Goal: Task Accomplishment & Management: Complete application form

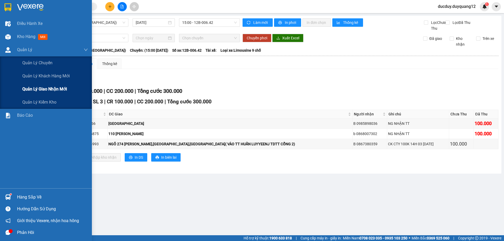
click at [39, 92] on span "Quản lý giao nhận mới" at bounding box center [44, 89] width 45 height 7
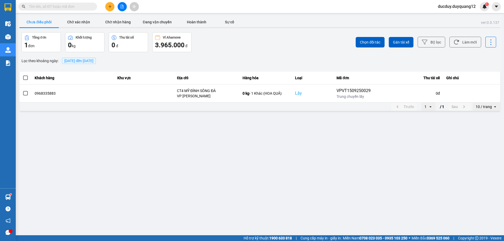
drag, startPoint x: 36, startPoint y: 13, endPoint x: 37, endPoint y: 18, distance: 4.8
click at [36, 15] on section "Kết quả tìm kiếm ( 0 ) Bộ lọc No Data ducduy.duyquang12 1 Điều hành xe Kho hàng…" at bounding box center [252, 120] width 504 height 241
click at [38, 19] on button "Chưa điều phối" at bounding box center [38, 22] width 39 height 10
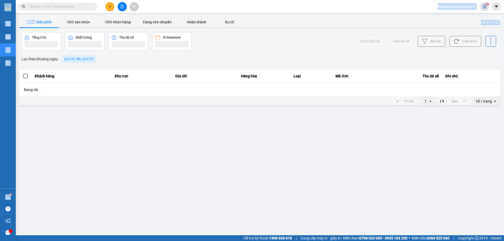
click at [39, 20] on button "Chưa điều phối" at bounding box center [38, 22] width 39 height 10
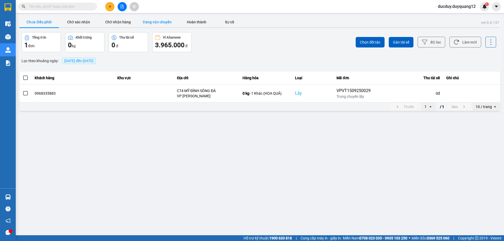
click at [157, 22] on button "Đang vận chuyển" at bounding box center [156, 22] width 39 height 10
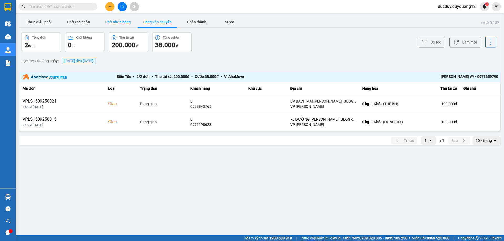
click at [125, 23] on button "Chờ nhận hàng" at bounding box center [117, 22] width 39 height 10
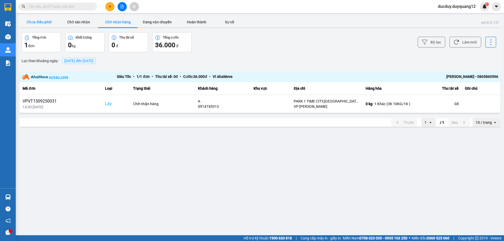
click at [44, 19] on button "Chưa điều phối" at bounding box center [38, 22] width 39 height 10
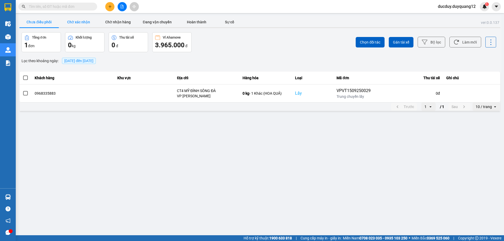
click at [79, 25] on button "Chờ xác nhận" at bounding box center [78, 22] width 39 height 10
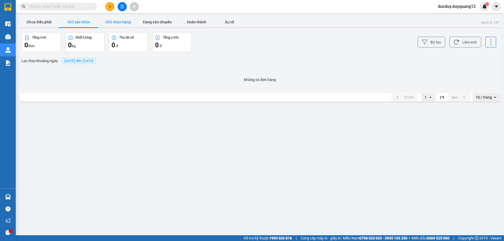
click at [114, 22] on button "Chờ nhận hàng" at bounding box center [117, 22] width 39 height 10
click at [38, 25] on button "Chưa điều phối" at bounding box center [38, 22] width 39 height 10
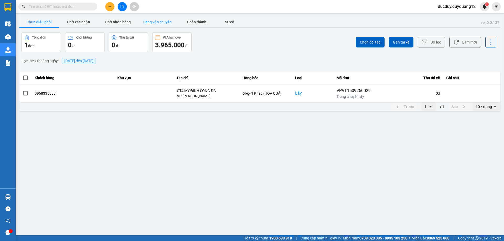
click at [162, 24] on button "Đang vận chuyển" at bounding box center [156, 22] width 39 height 10
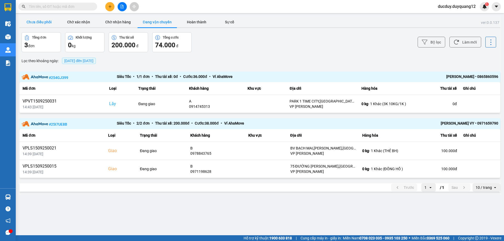
click at [39, 23] on button "Chưa điều phối" at bounding box center [38, 22] width 39 height 10
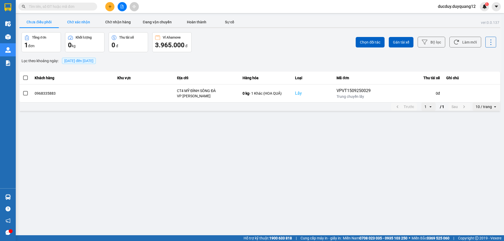
click at [82, 24] on button "Chờ xác nhận" at bounding box center [78, 22] width 39 height 10
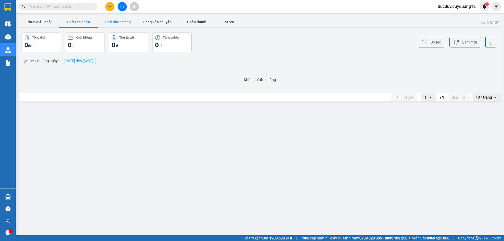
click at [119, 20] on button "Chờ nhận hàng" at bounding box center [117, 22] width 39 height 10
click at [162, 24] on button "Đang vận chuyển" at bounding box center [156, 22] width 39 height 10
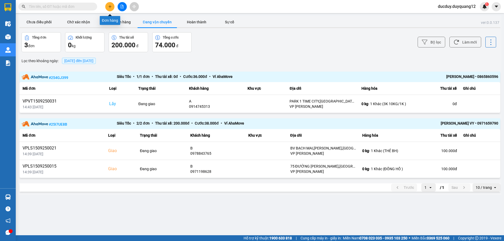
click at [111, 7] on icon "plus" at bounding box center [110, 7] width 4 height 4
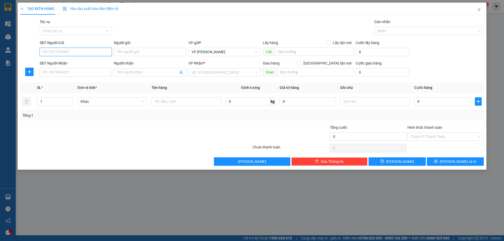
click at [76, 52] on input "SĐT Người Gửi" at bounding box center [76, 52] width 72 height 8
type input "0962785266"
click at [99, 63] on div "0962785266" at bounding box center [76, 63] width 66 height 6
checkbox input "true"
type input "VPHN"
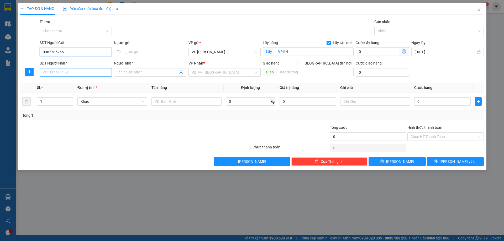
type input "0962785266"
click at [63, 73] on input "SĐT Người Nhận" at bounding box center [76, 72] width 72 height 8
click at [62, 82] on div "0984448338" at bounding box center [76, 83] width 66 height 6
type input "0984448338"
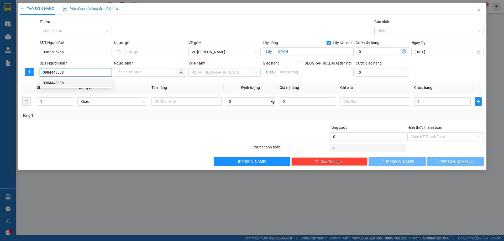
checkbox input "true"
type input "251B TRẦN ĐĂNG NINH"
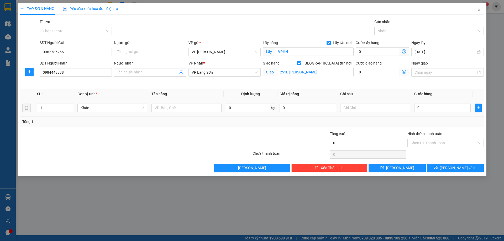
click at [434, 112] on div "0" at bounding box center [442, 108] width 56 height 10
click at [438, 106] on input "0" at bounding box center [442, 108] width 56 height 8
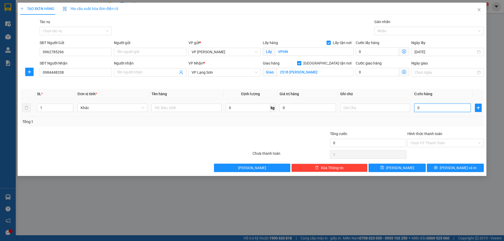
type input "5"
type input "55"
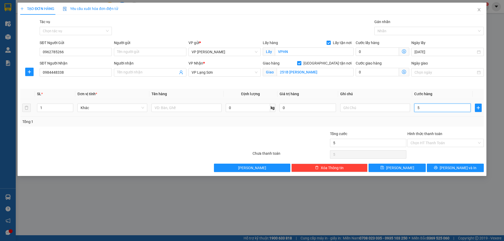
type input "55"
type input "55.000"
click at [376, 108] on input "text" at bounding box center [375, 108] width 70 height 8
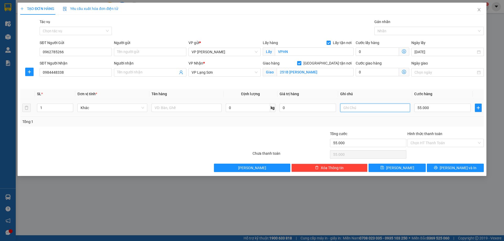
click at [376, 108] on input "text" at bounding box center [375, 108] width 70 height 8
type input "ng gửi tt"
click at [172, 108] on input "text" at bounding box center [186, 108] width 70 height 8
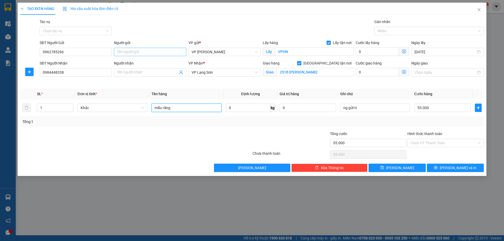
type input "mẫu răng"
drag, startPoint x: 133, startPoint y: 49, endPoint x: 134, endPoint y: 52, distance: 2.9
click at [134, 49] on input "Người gửi" at bounding box center [150, 52] width 72 height 8
click at [134, 52] on input "Người gửi" at bounding box center [150, 52] width 72 height 8
type input "a"
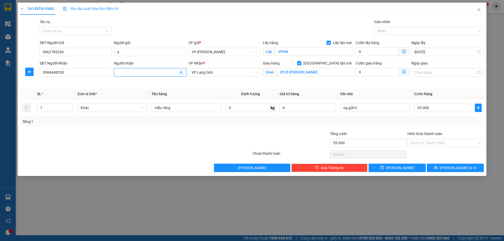
click at [142, 70] on input "Người nhận" at bounding box center [147, 73] width 61 height 6
type input "b"
click at [414, 168] on button "Lưu" at bounding box center [396, 168] width 57 height 8
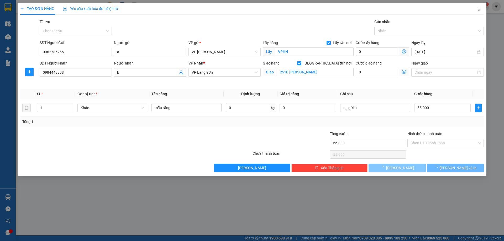
checkbox input "false"
type input "0"
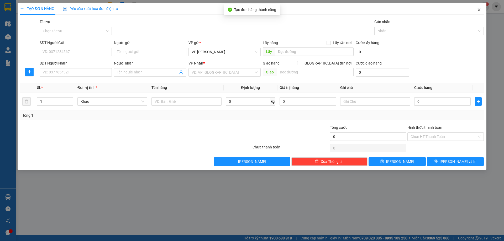
click at [480, 9] on icon "close" at bounding box center [479, 10] width 4 height 4
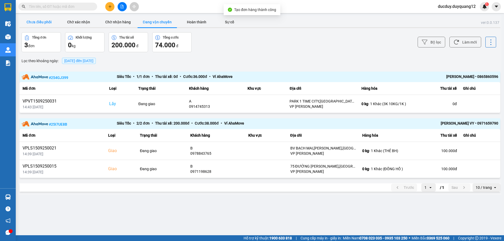
click at [43, 26] on button "Chưa điều phối" at bounding box center [38, 22] width 39 height 10
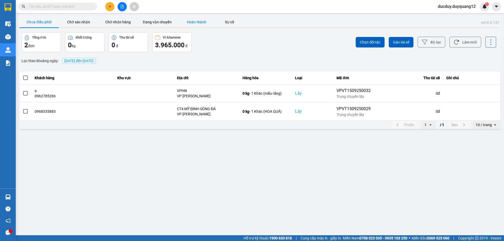
drag, startPoint x: 189, startPoint y: 23, endPoint x: 182, endPoint y: 23, distance: 6.6
click at [189, 23] on button "Hoàn thành" at bounding box center [196, 22] width 39 height 10
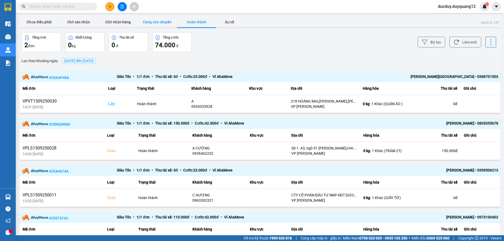
click at [160, 23] on button "Đang vận chuyển" at bounding box center [156, 22] width 39 height 10
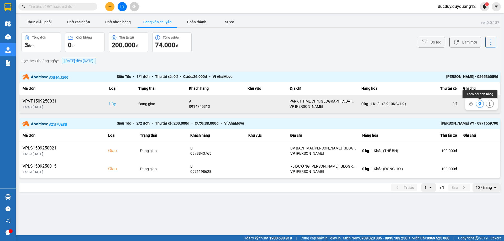
click at [479, 103] on icon at bounding box center [479, 104] width 3 height 4
